Goal: Information Seeking & Learning: Learn about a topic

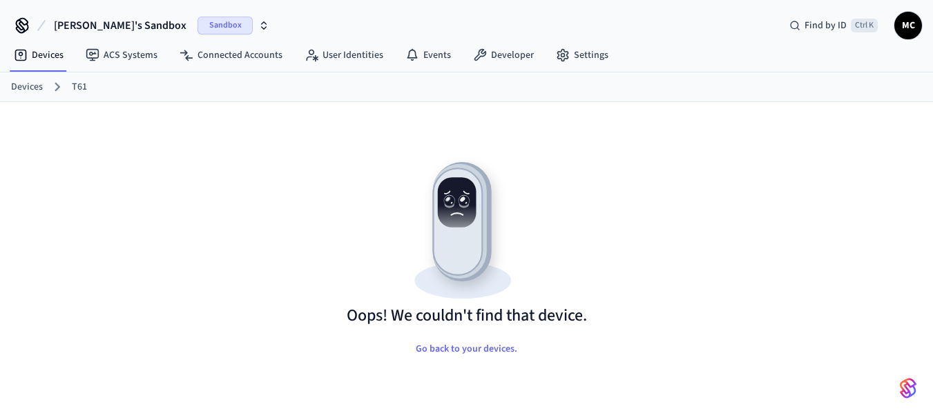
click at [25, 84] on link "Devices" at bounding box center [27, 87] width 32 height 14
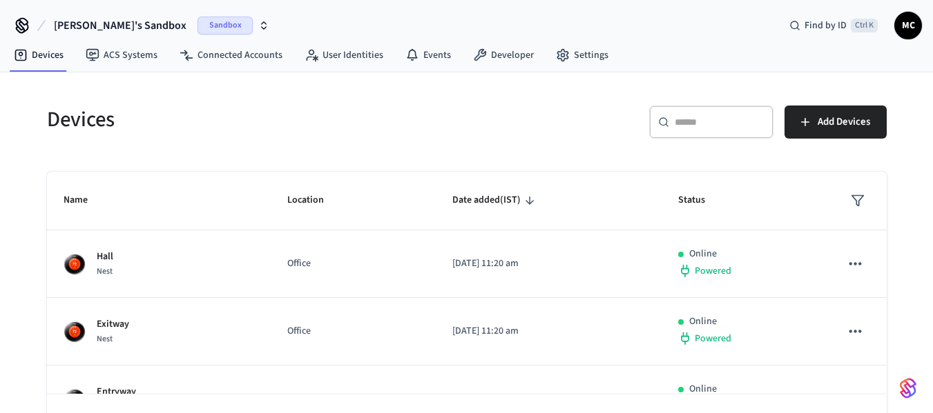
click at [120, 23] on span "[PERSON_NAME]'s Sandbox" at bounding box center [120, 25] width 133 height 17
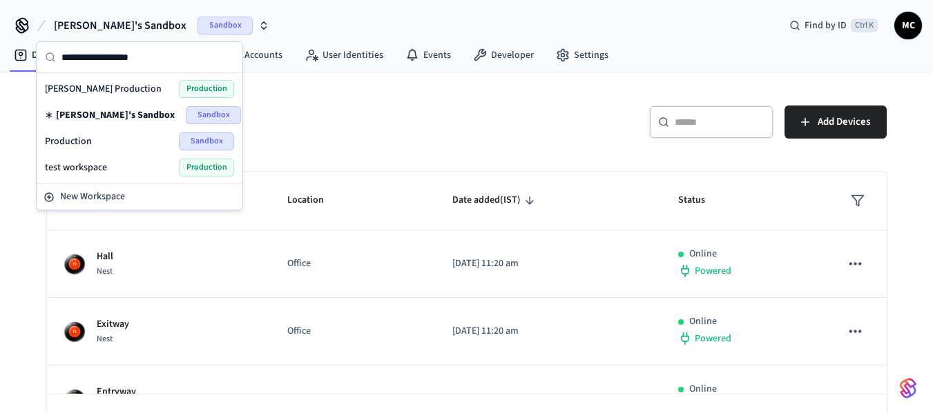
click at [130, 78] on div "[PERSON_NAME] Production Production" at bounding box center [139, 89] width 200 height 26
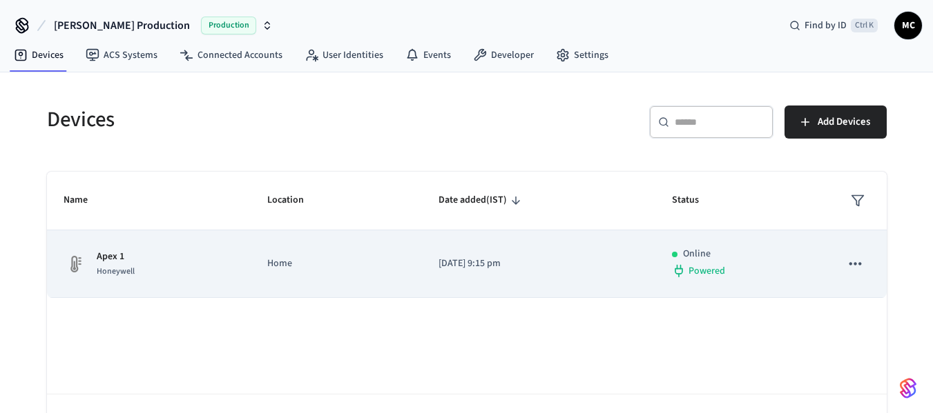
click at [231, 289] on td "Apex 1 Honeywell" at bounding box center [149, 265] width 204 height 68
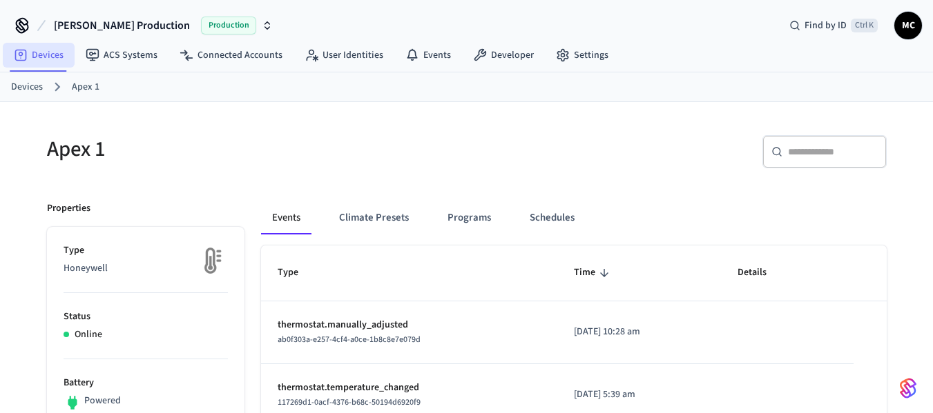
click at [54, 56] on link "Devices" at bounding box center [39, 55] width 72 height 25
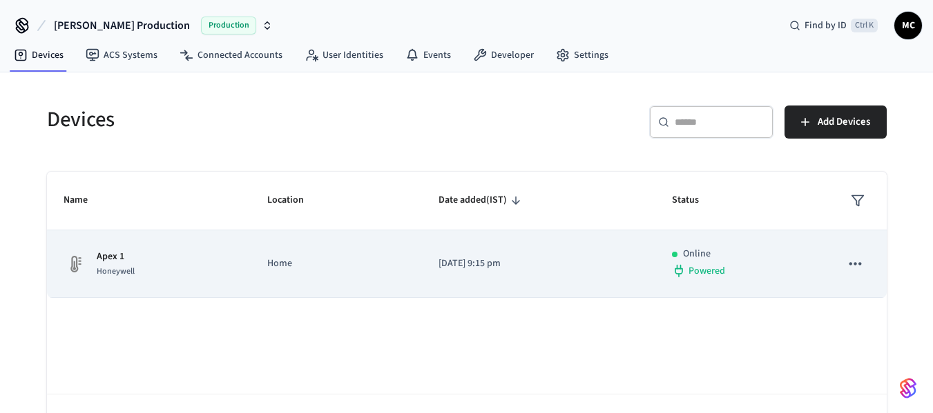
click at [133, 264] on div "Honeywell" at bounding box center [116, 271] width 38 height 14
